Goal: Find specific page/section: Find specific page/section

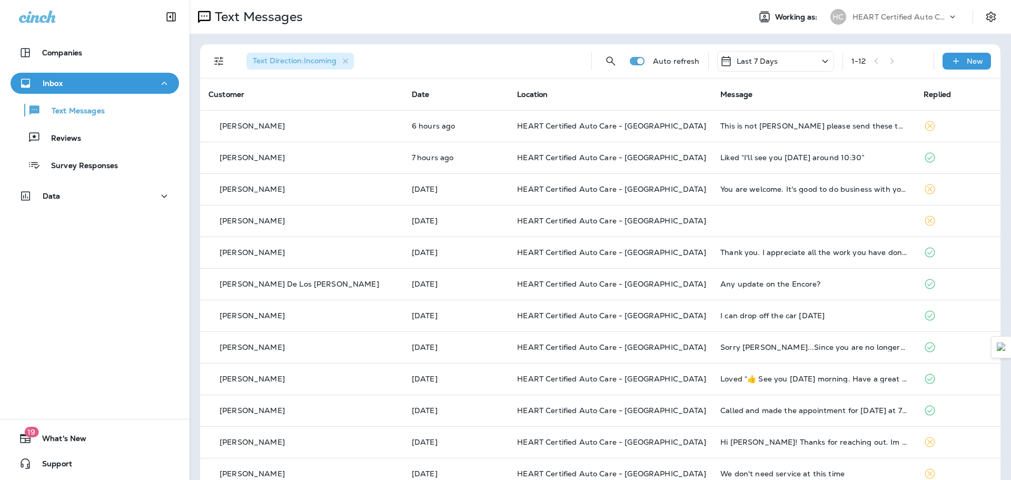
click at [101, 149] on div "Text Messages Reviews Survey Responses" at bounding box center [95, 135] width 168 height 82
click at [101, 145] on div "Reviews" at bounding box center [95, 137] width 160 height 16
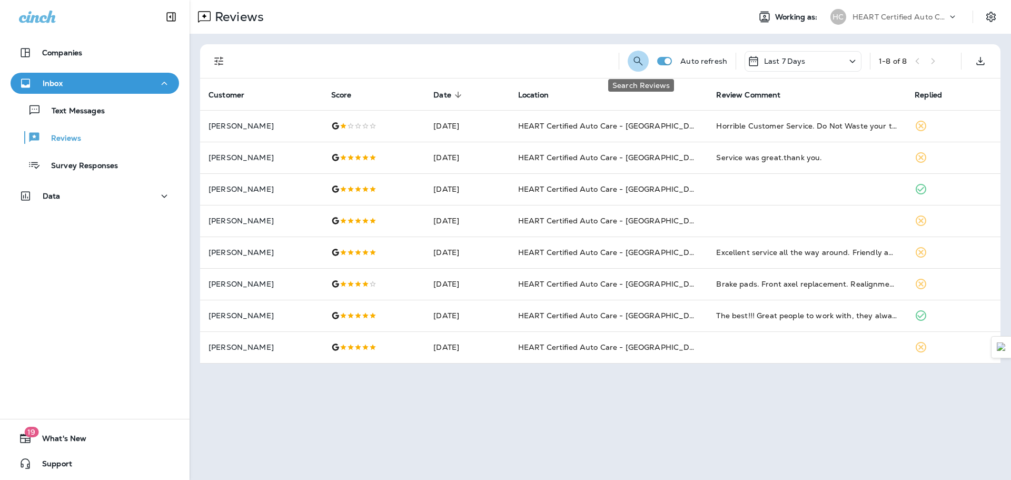
click at [637, 61] on icon "Search Reviews" at bounding box center [638, 61] width 13 height 13
click at [584, 62] on input "text" at bounding box center [583, 60] width 109 height 28
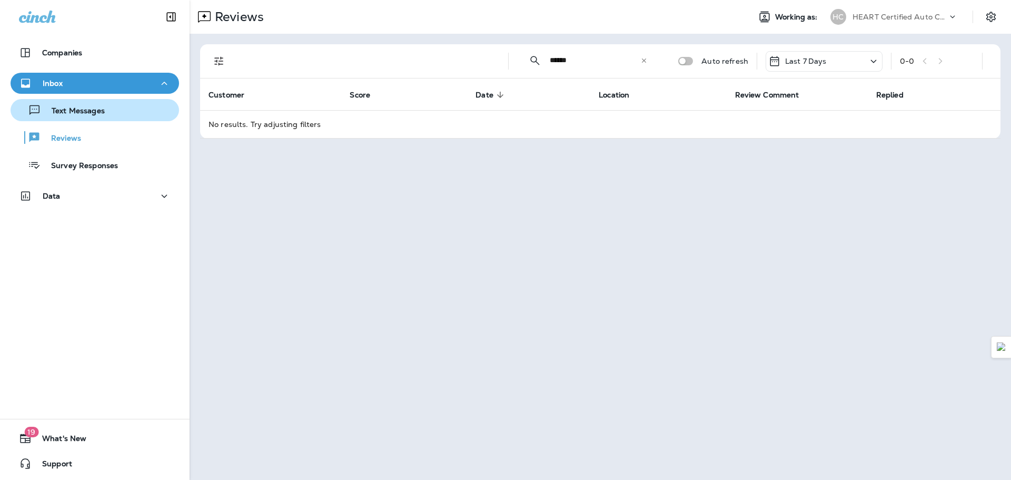
type input "******"
click at [109, 117] on div "Text Messages" at bounding box center [95, 110] width 160 height 16
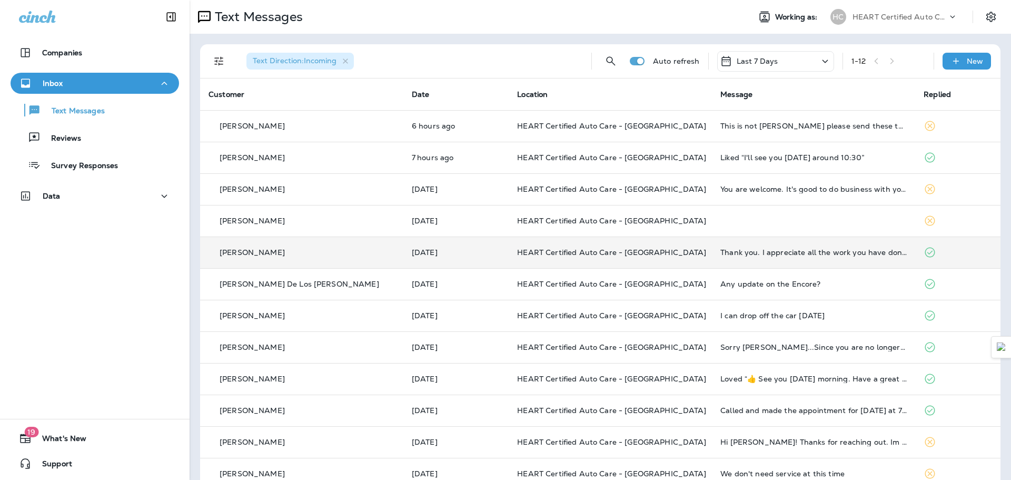
scroll to position [21, 0]
